Goal: Task Accomplishment & Management: Manage account settings

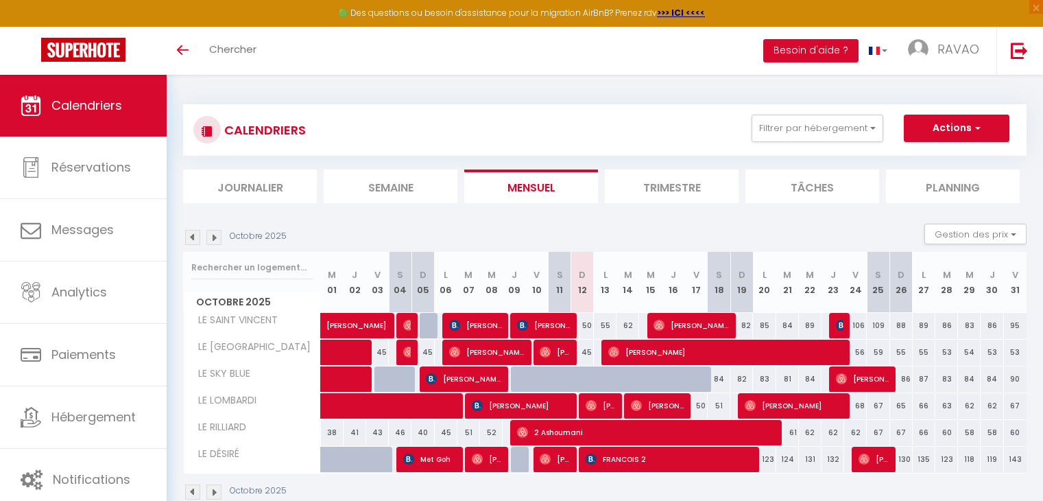
scroll to position [69, 0]
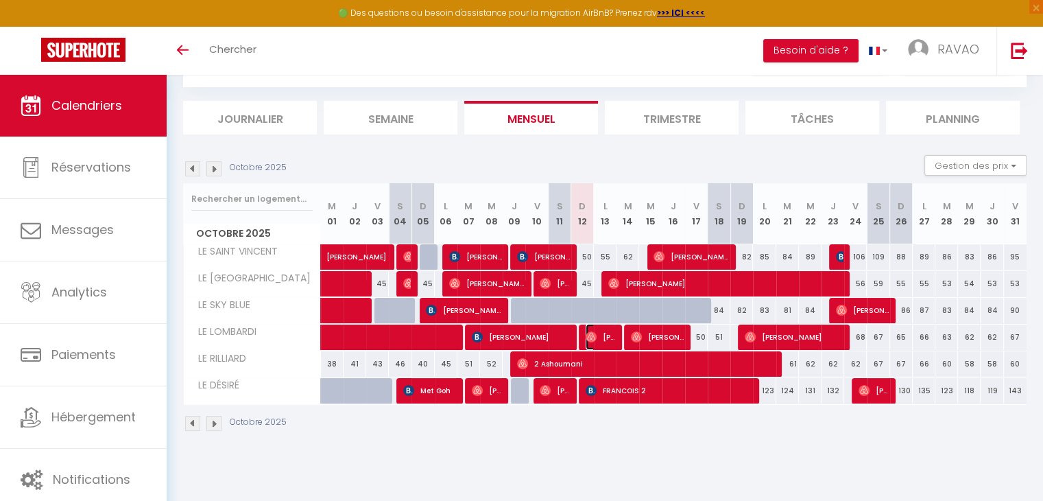
click at [595, 337] on img at bounding box center [591, 336] width 11 height 11
select select "OK"
select select "0"
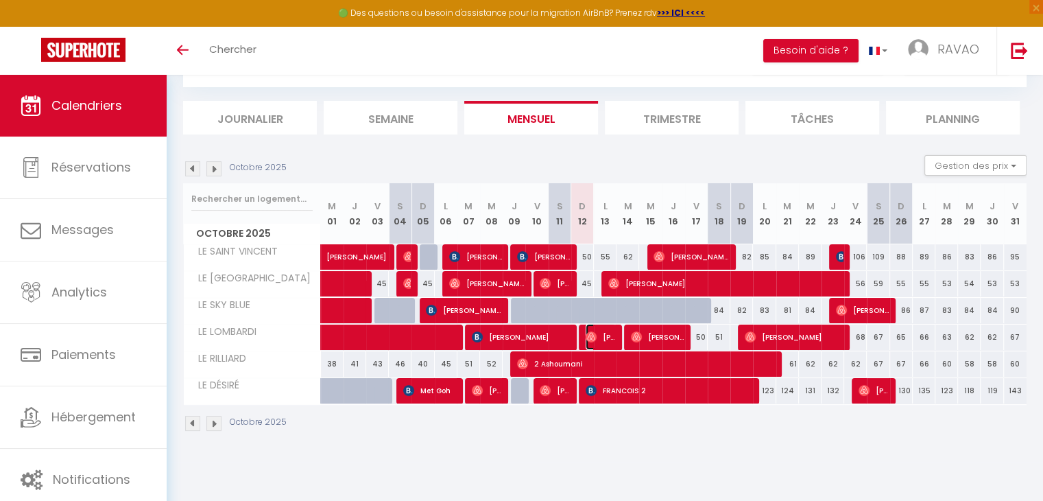
select select "1"
select select
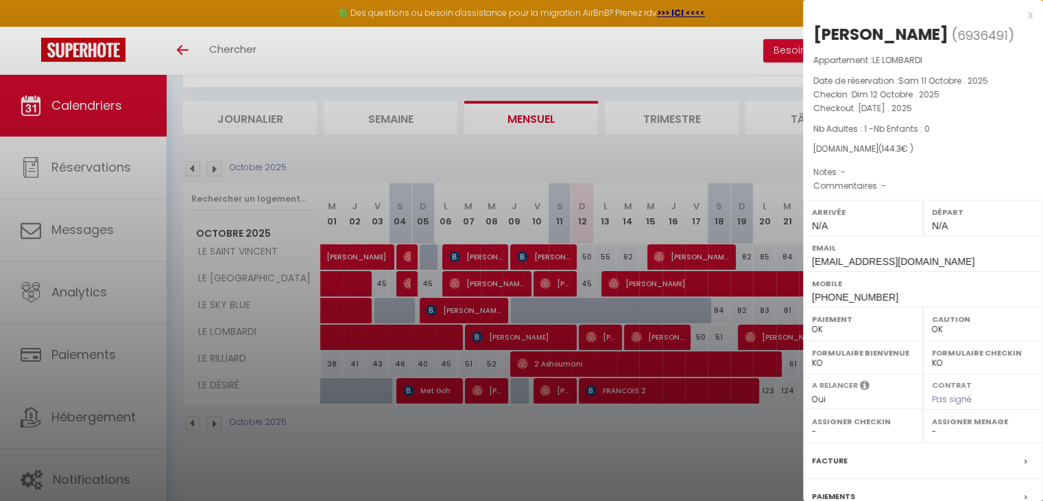
click at [595, 337] on div at bounding box center [521, 250] width 1043 height 501
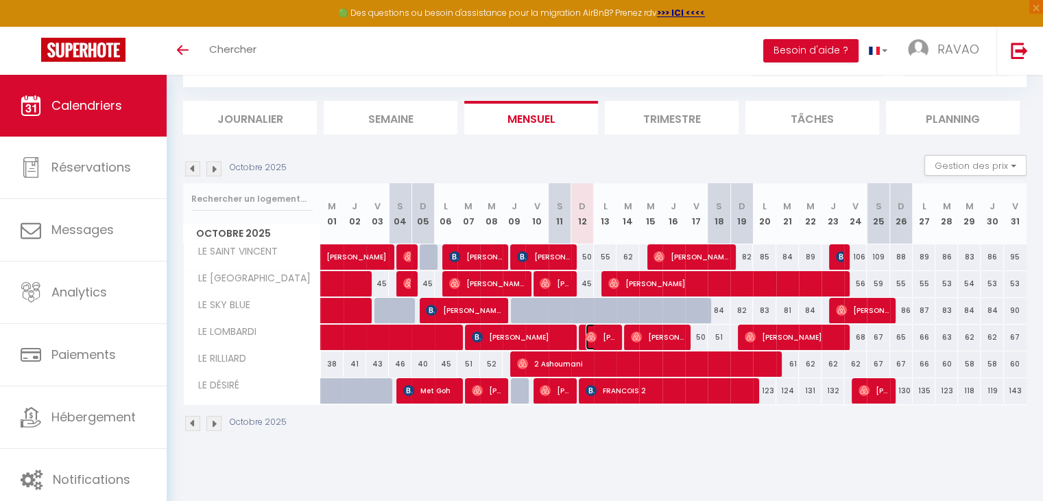
click at [608, 342] on span "[PERSON_NAME]" at bounding box center [601, 337] width 30 height 26
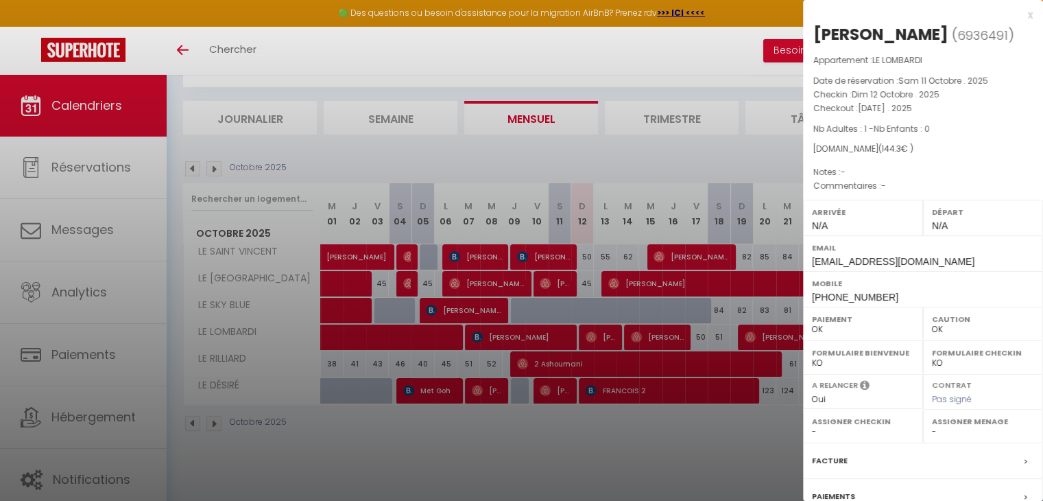
drag, startPoint x: 630, startPoint y: 190, endPoint x: 627, endPoint y: 179, distance: 11.3
click at [630, 190] on div at bounding box center [521, 250] width 1043 height 501
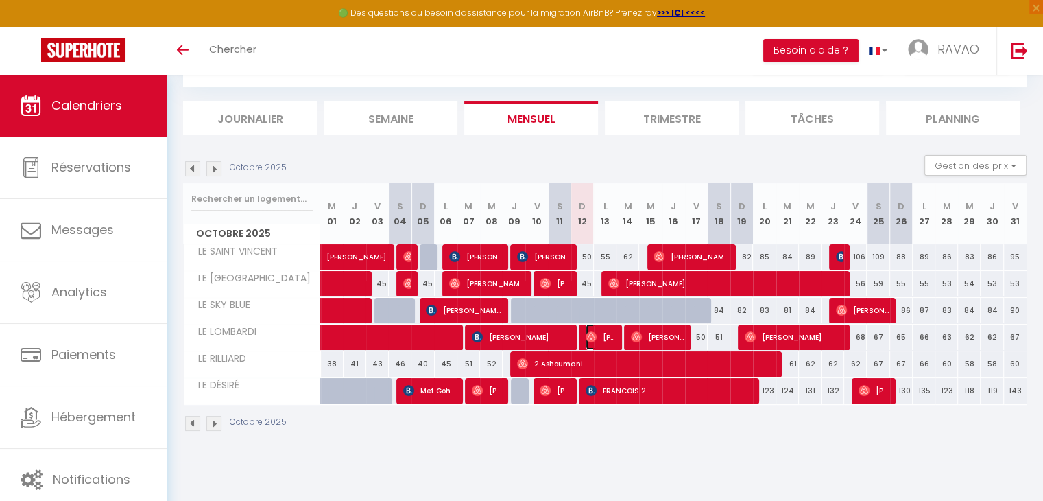
click at [589, 333] on img at bounding box center [591, 336] width 11 height 11
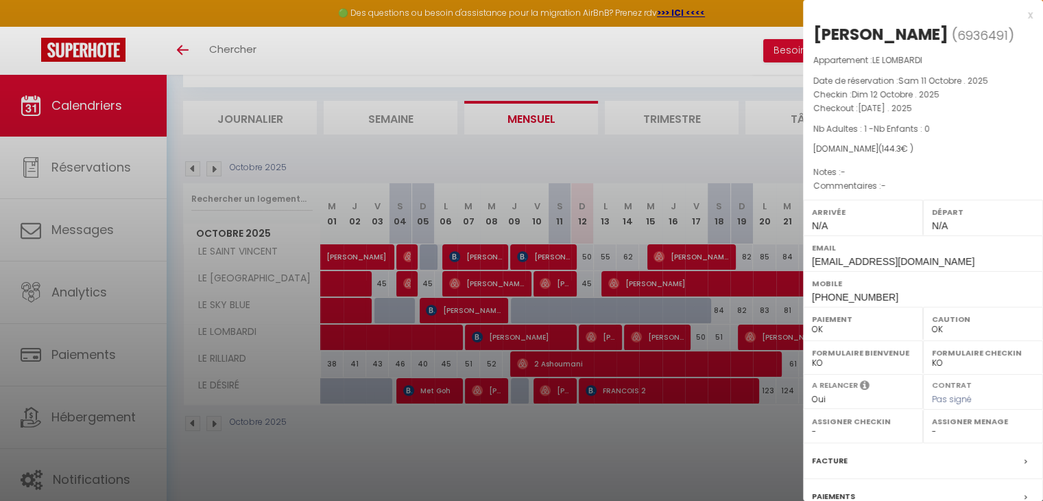
click at [854, 296] on span "[PHONE_NUMBER]" at bounding box center [855, 296] width 86 height 11
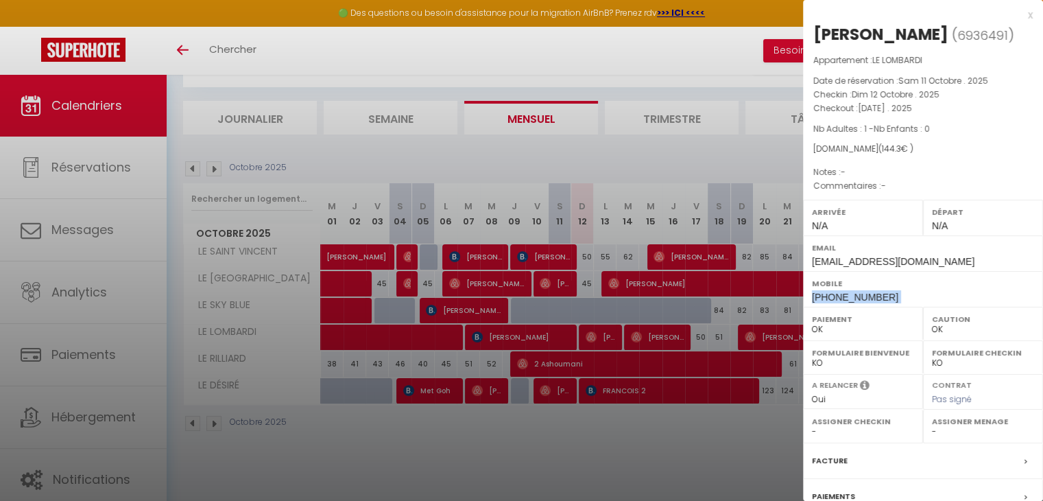
click at [854, 296] on span "[PHONE_NUMBER]" at bounding box center [855, 296] width 86 height 11
drag, startPoint x: 854, startPoint y: 296, endPoint x: 738, endPoint y: 300, distance: 116.0
click at [738, 300] on div at bounding box center [521, 250] width 1043 height 501
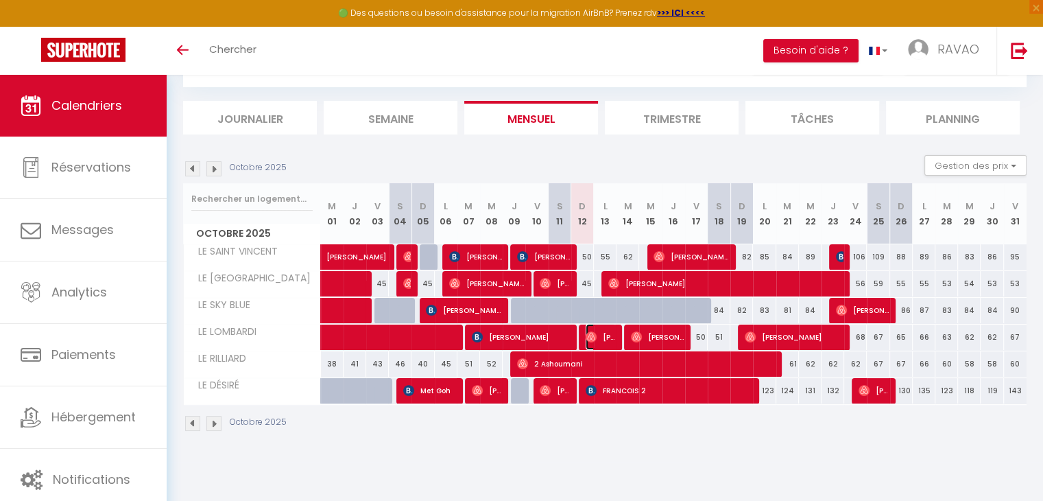
click at [600, 337] on span "[PERSON_NAME]" at bounding box center [601, 337] width 30 height 26
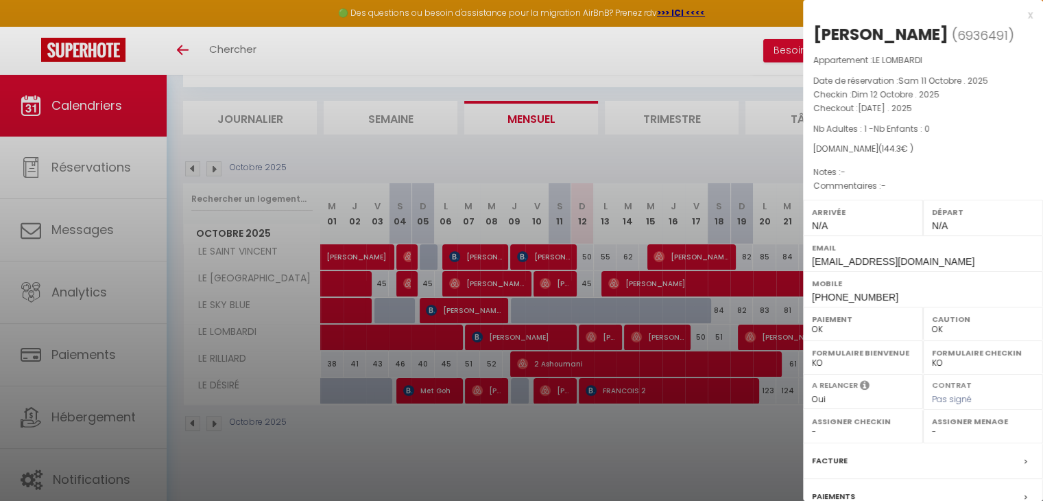
click at [831, 294] on span "[PHONE_NUMBER]" at bounding box center [855, 296] width 86 height 11
copy span "33631885628"
click at [507, 70] on div at bounding box center [521, 250] width 1043 height 501
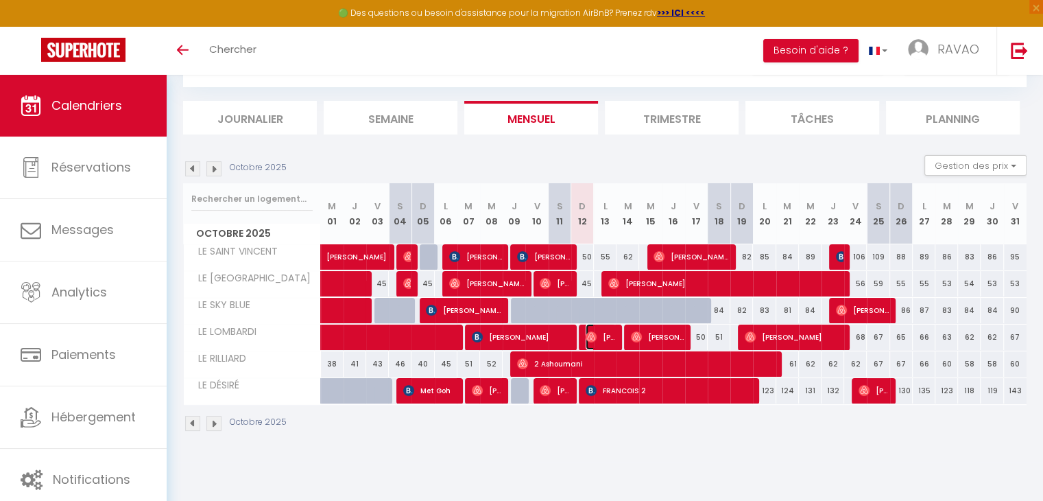
click at [596, 337] on span "[PERSON_NAME]" at bounding box center [601, 337] width 30 height 26
